Goal: Information Seeking & Learning: Check status

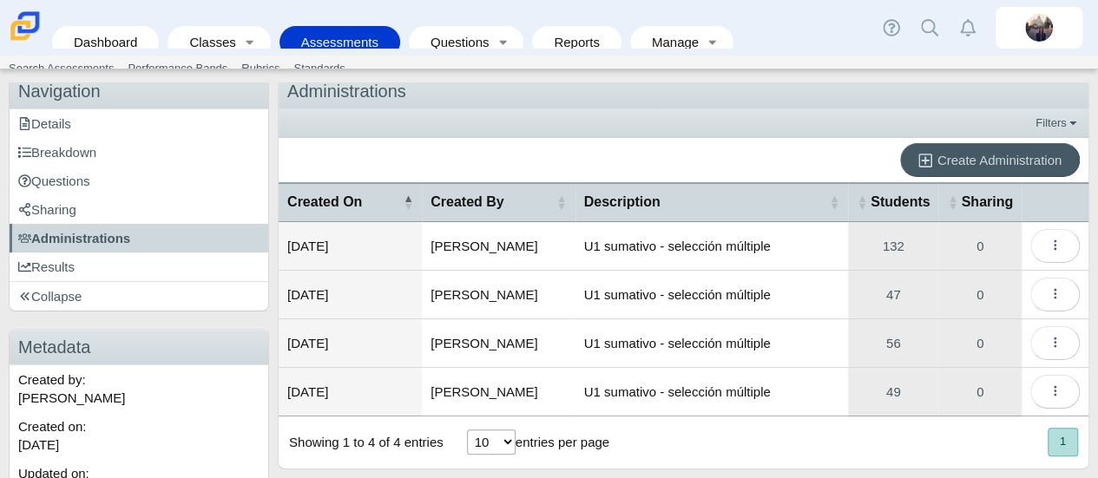
scroll to position [86, 0]
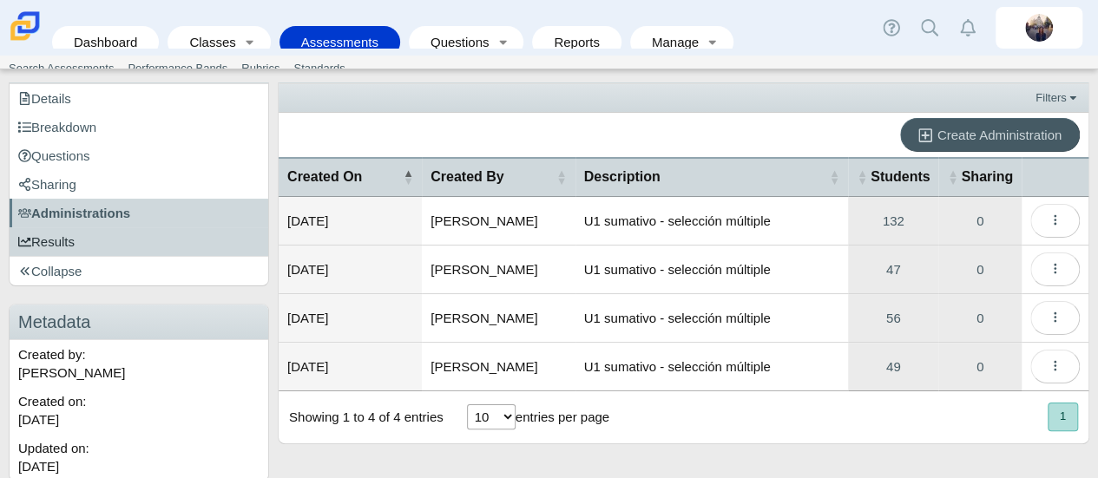
click at [60, 240] on span "Results" at bounding box center [46, 241] width 56 height 15
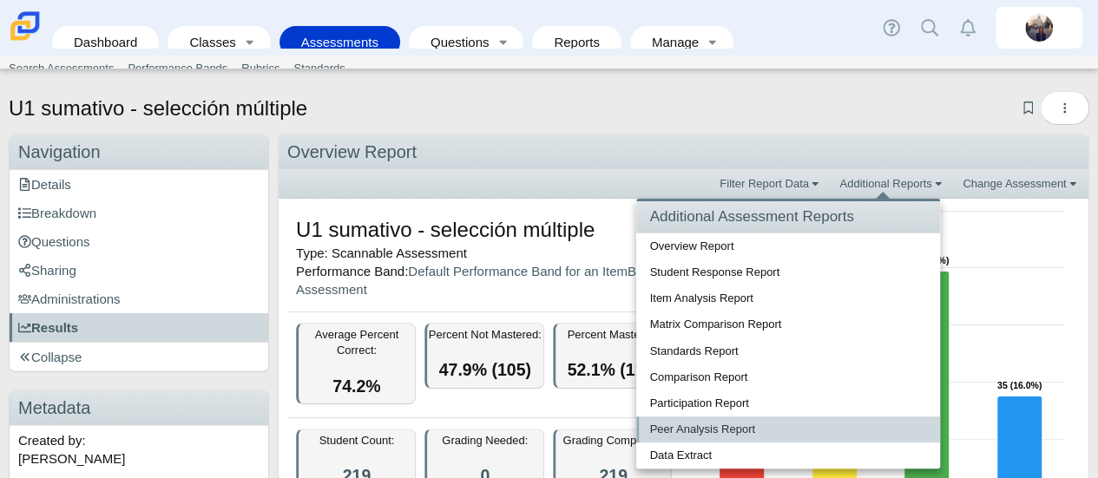
click at [728, 432] on link "Peer Analysis Report" at bounding box center [789, 430] width 304 height 26
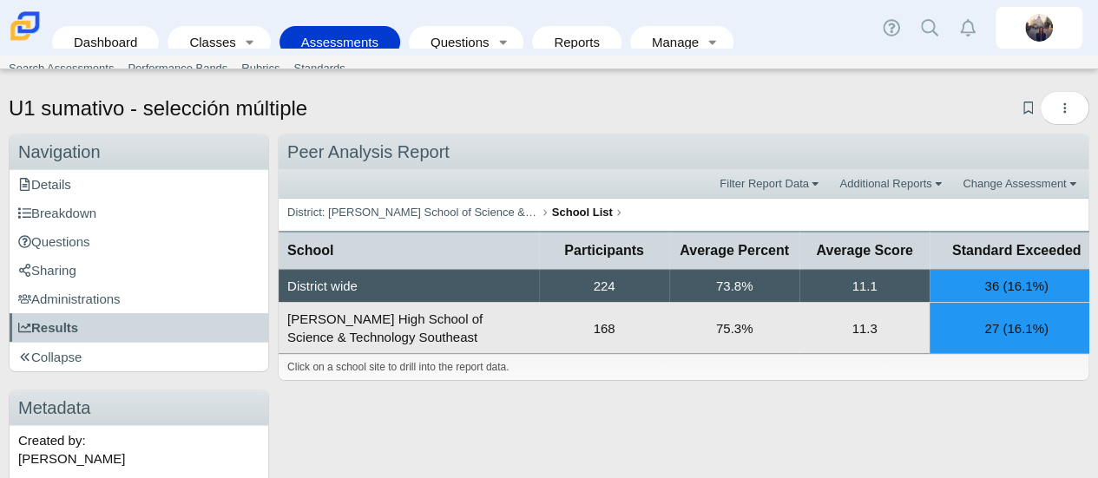
click at [618, 327] on td "168" at bounding box center [604, 328] width 130 height 51
